Goal: Complete application form

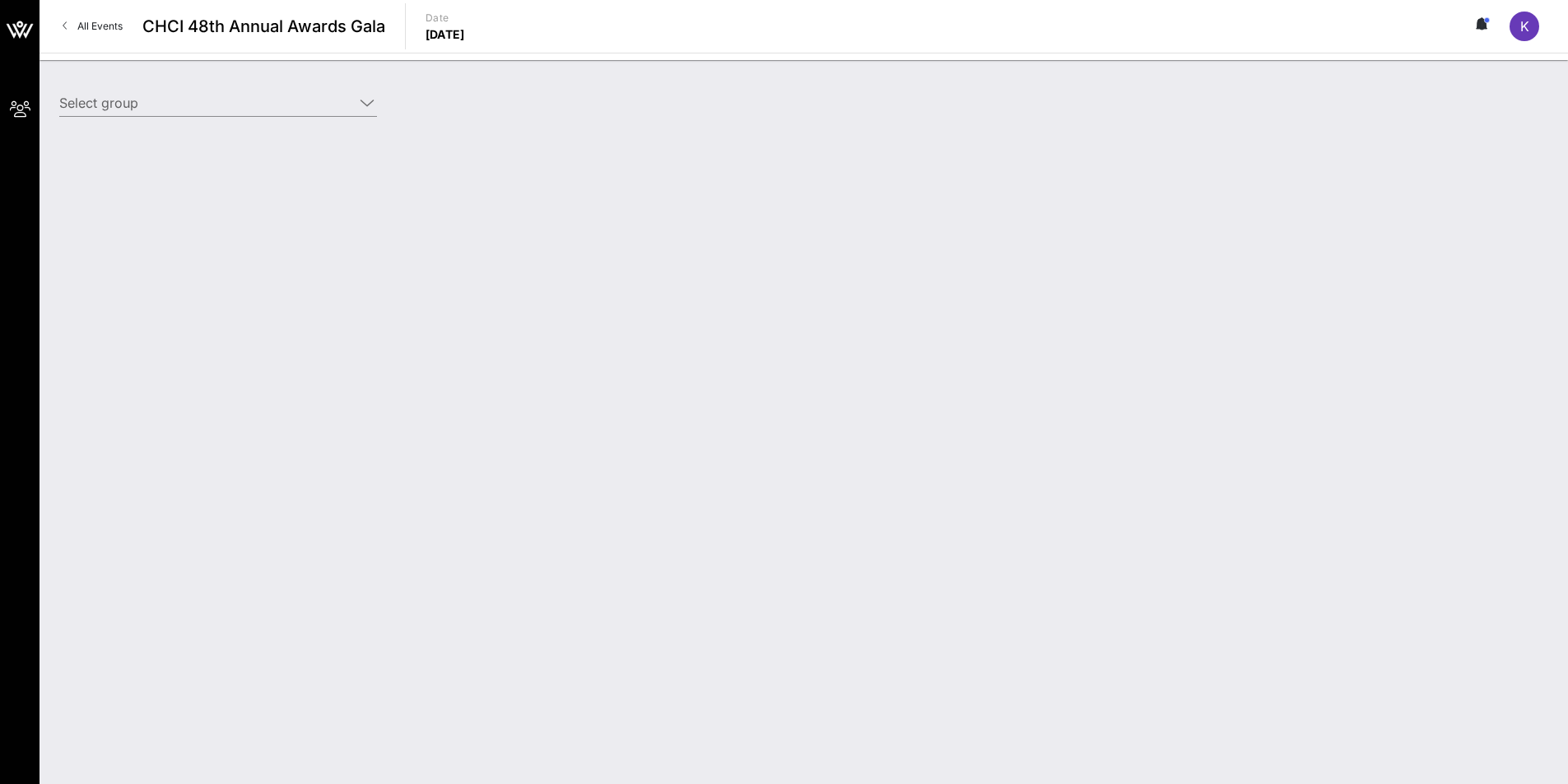
type input "[PERSON_NAME] Law Organization, LLP ([PERSON_NAME] Law Organization, LLP) [[PER…"
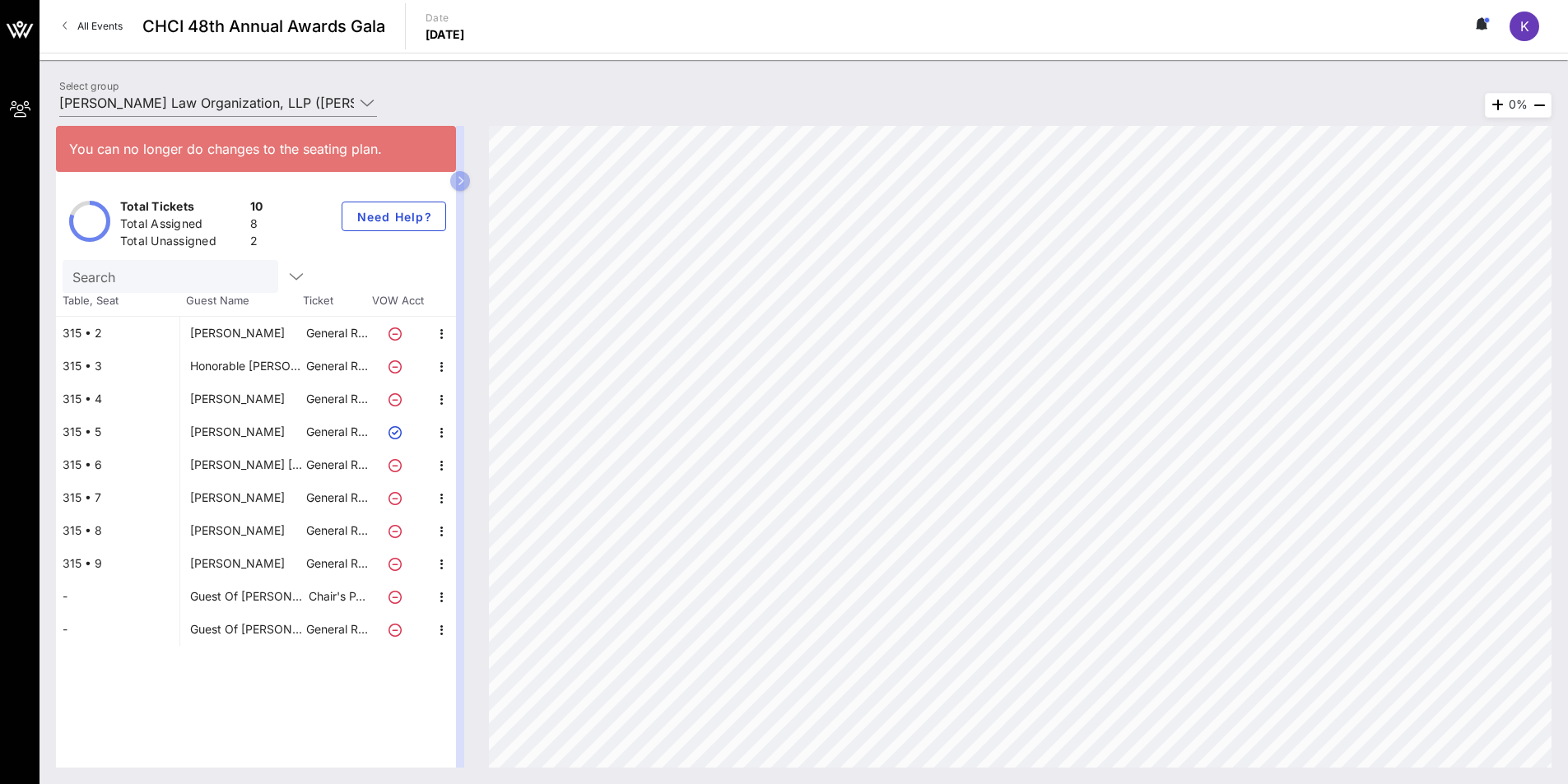
click at [245, 596] on div "Guest Of [PERSON_NAME] Law Organization, LLP" at bounding box center [247, 597] width 114 height 33
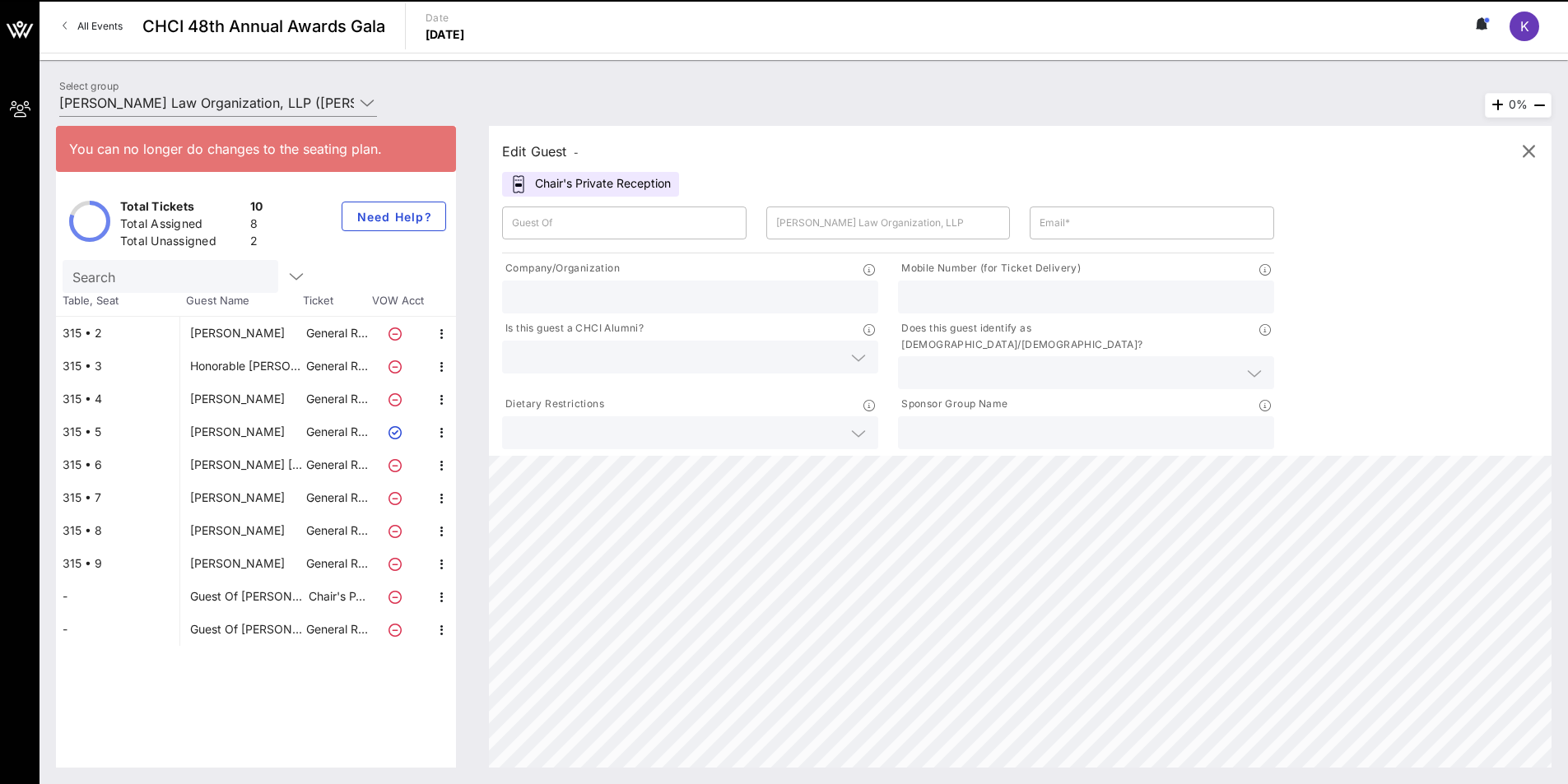
click at [227, 500] on div "[PERSON_NAME]" at bounding box center [237, 498] width 94 height 33
type input "[PERSON_NAME]"
type input "[EMAIL_ADDRESS][DOMAIN_NAME]"
type input "State Board of Equalization"
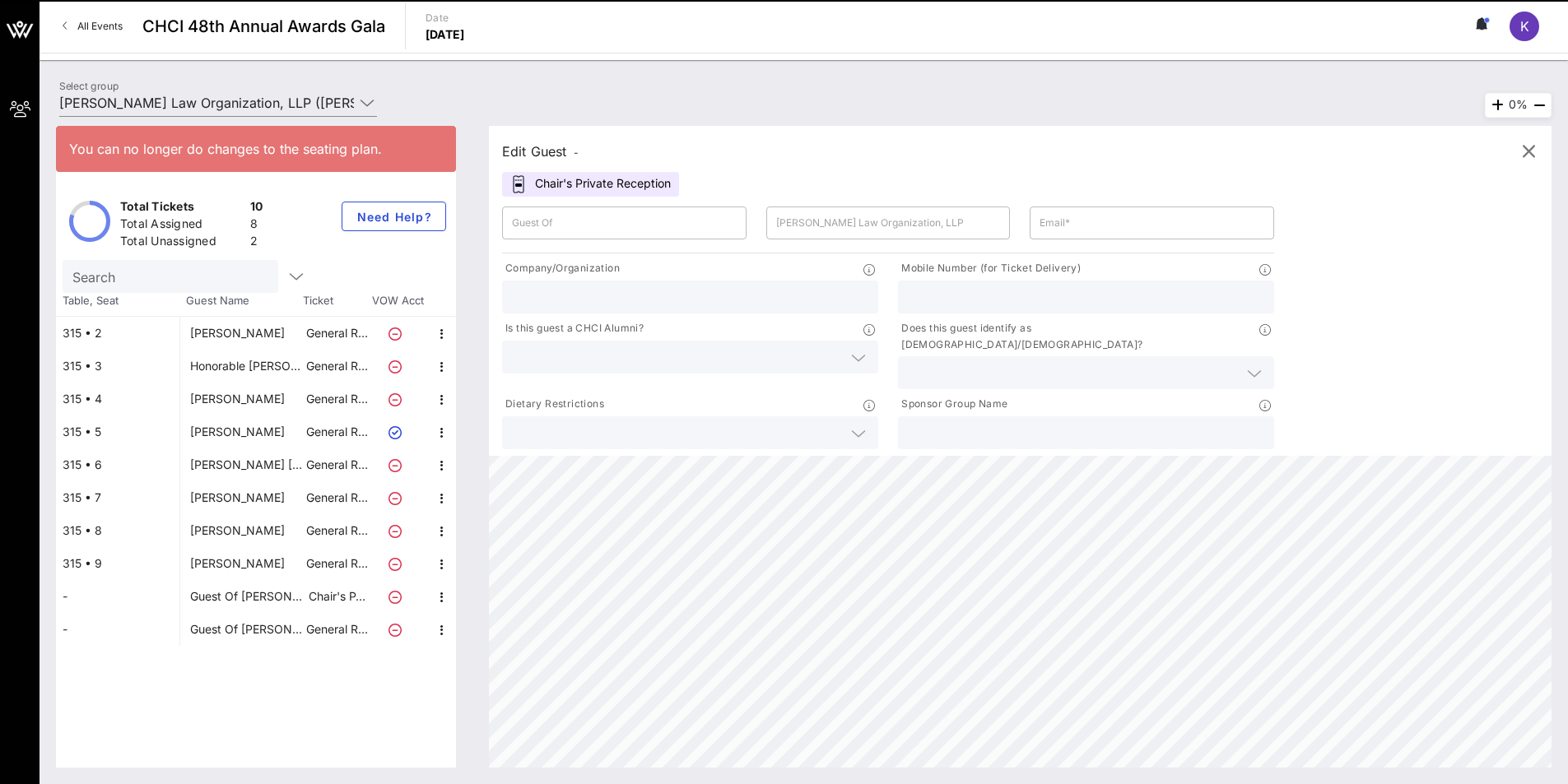
type input "[PHONE_NUMBER]"
type input "[PERSON_NAME] Law Organization, LLP"
